Goal: Task Accomplishment & Management: Use online tool/utility

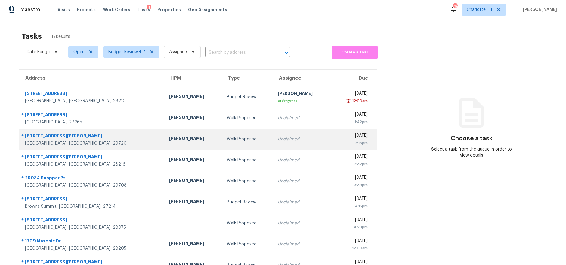
scroll to position [52, 0]
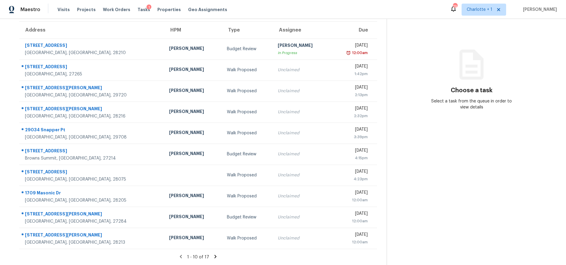
click at [213, 254] on icon at bounding box center [215, 256] width 5 height 5
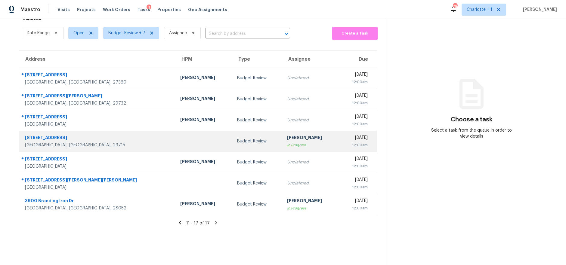
click at [83, 142] on div "Fort Mill, SC, 29715" at bounding box center [98, 145] width 146 height 6
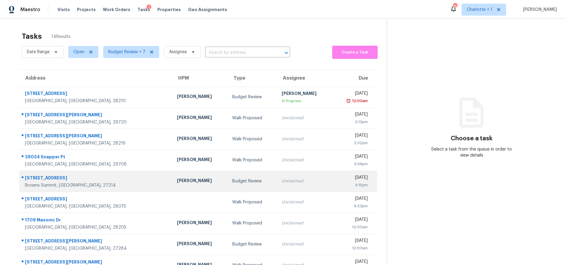
click at [176, 177] on td "[PERSON_NAME]" at bounding box center [200, 181] width 56 height 21
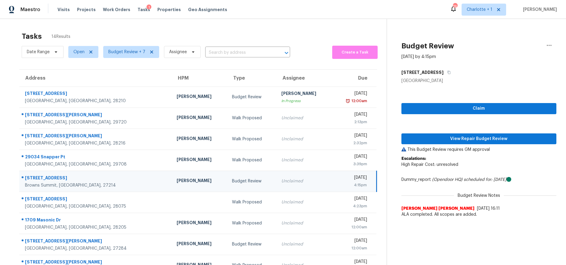
scroll to position [32, 0]
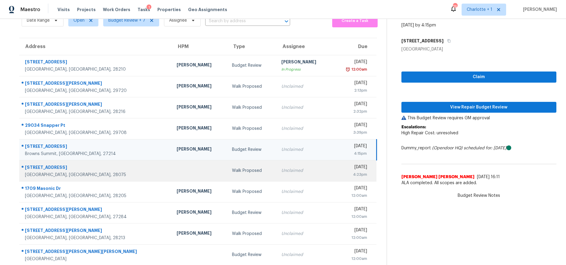
click at [232, 172] on div "Walk Proposed" at bounding box center [251, 171] width 39 height 6
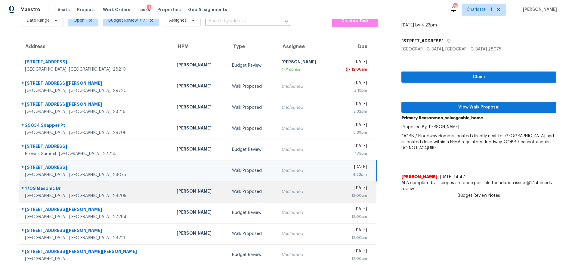
click at [232, 189] on div "Walk Proposed" at bounding box center [251, 192] width 39 height 6
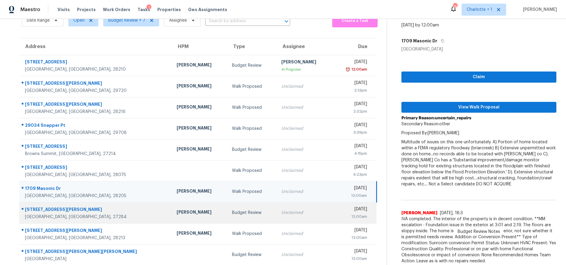
click at [232, 216] on div "Budget Review" at bounding box center [251, 213] width 39 height 6
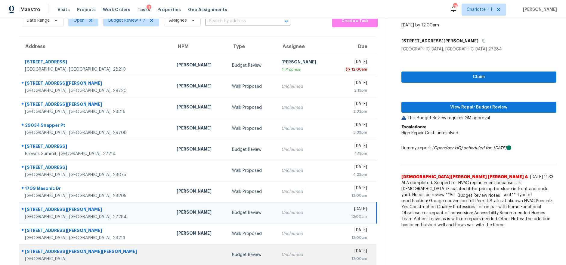
scroll to position [52, 0]
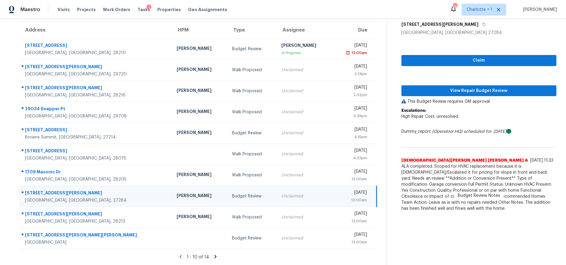
click at [213, 254] on icon at bounding box center [215, 256] width 5 height 5
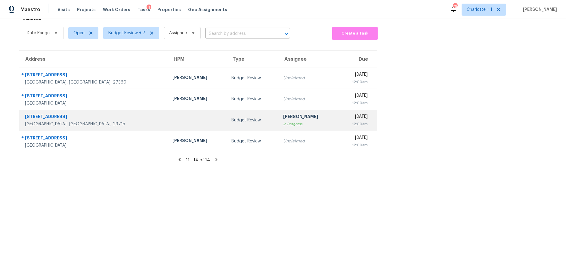
click at [116, 116] on td "103 Brookside Dr Fort Mill, SC, 29715" at bounding box center [93, 120] width 148 height 21
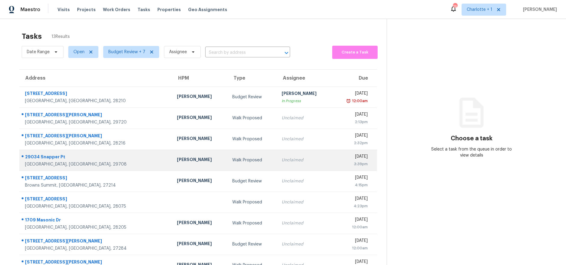
scroll to position [13, 0]
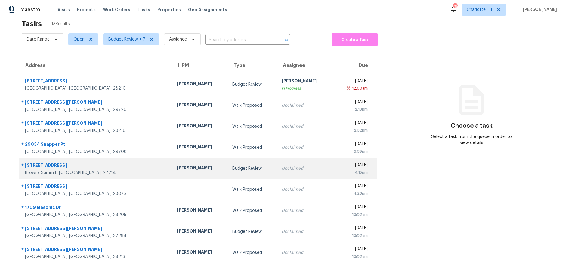
click at [172, 164] on td "[PERSON_NAME]" at bounding box center [200, 168] width 56 height 21
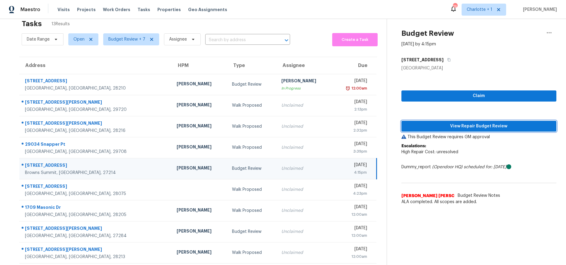
click at [451, 129] on span "View Repair Budget Review" at bounding box center [478, 127] width 145 height 8
